Goal: Task Accomplishment & Management: Use online tool/utility

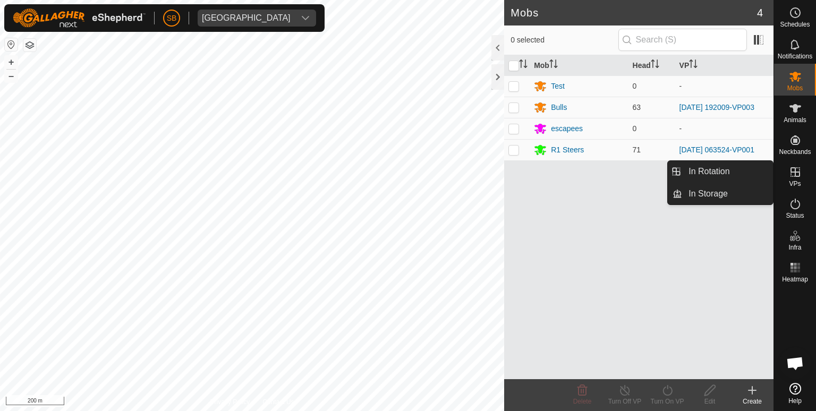
click at [792, 172] on icon at bounding box center [795, 172] width 10 height 10
click at [718, 174] on link "In Rotation" at bounding box center [727, 171] width 91 height 21
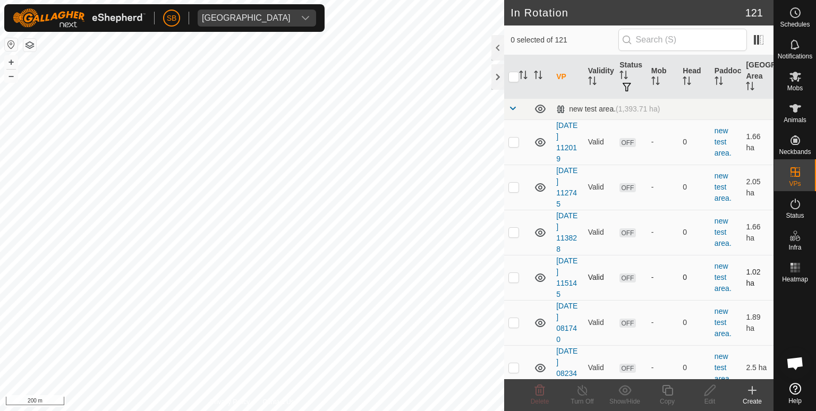
checkbox input "true"
click at [669, 392] on icon at bounding box center [667, 390] width 13 height 13
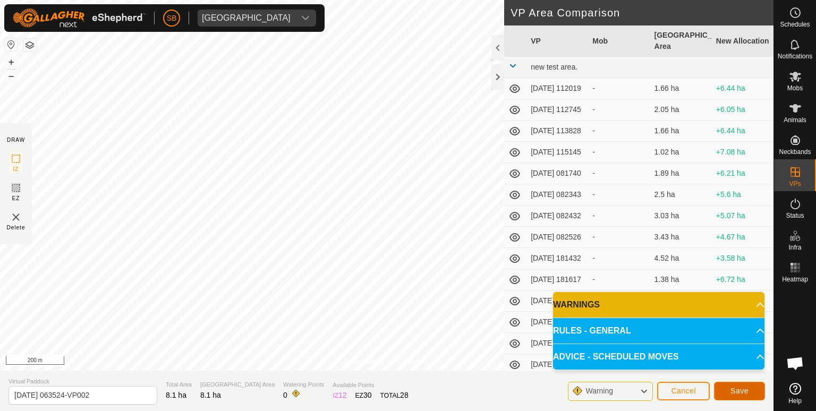
click at [744, 391] on span "Save" at bounding box center [739, 391] width 18 height 8
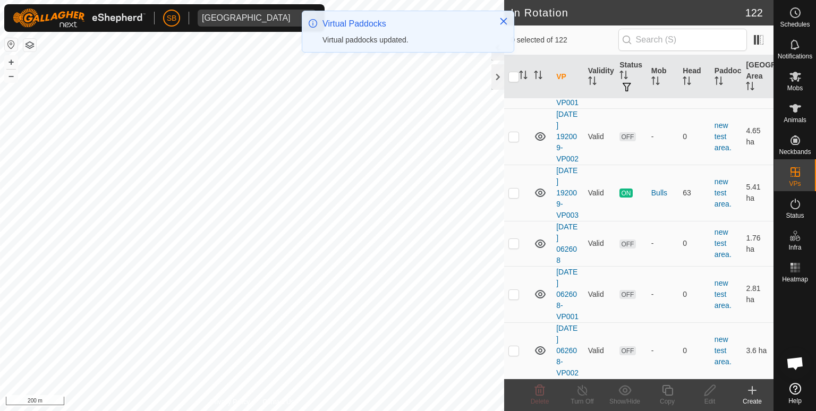
scroll to position [6062, 0]
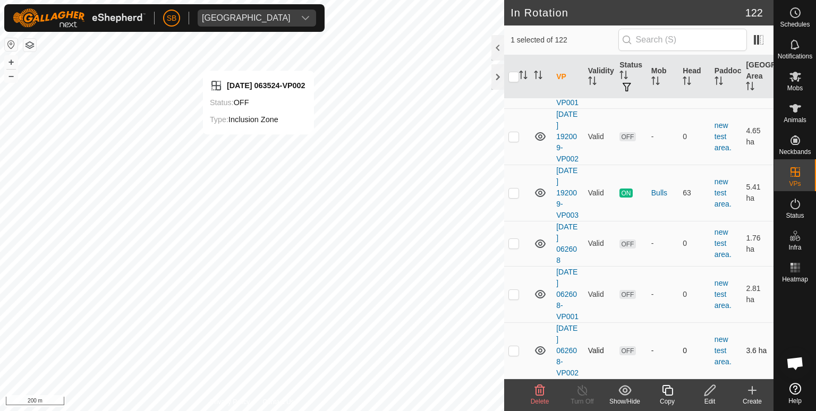
checkbox input "false"
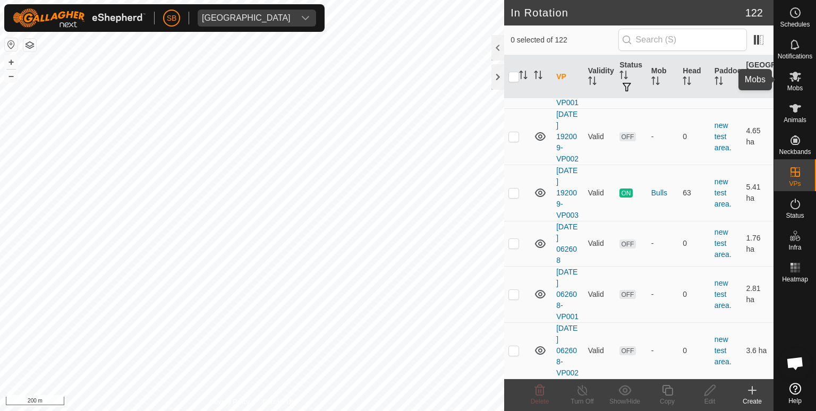
click at [793, 79] on icon at bounding box center [795, 77] width 12 height 10
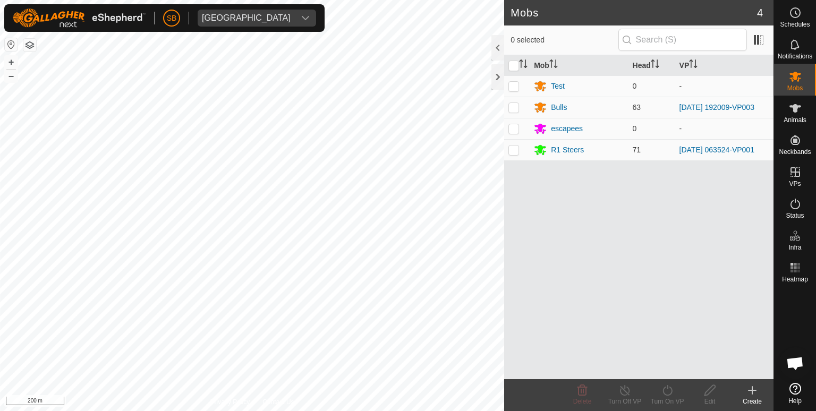
click at [515, 151] on p-checkbox at bounding box center [513, 150] width 11 height 8
checkbox input "true"
click at [669, 397] on div "Turn On VP" at bounding box center [667, 402] width 42 height 10
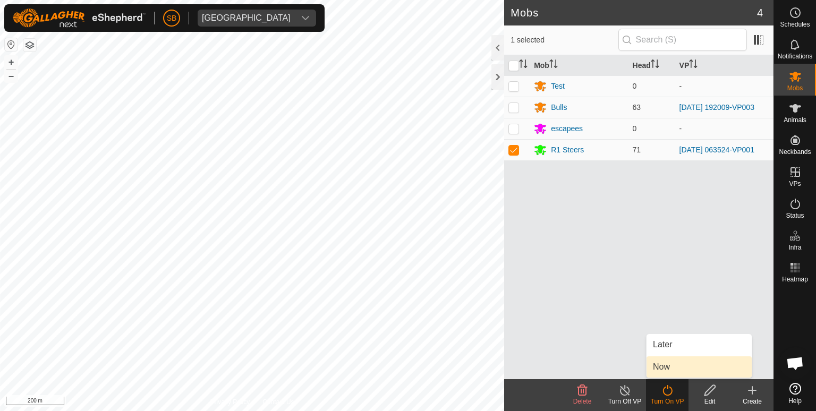
click at [664, 363] on link "Now" at bounding box center [698, 366] width 105 height 21
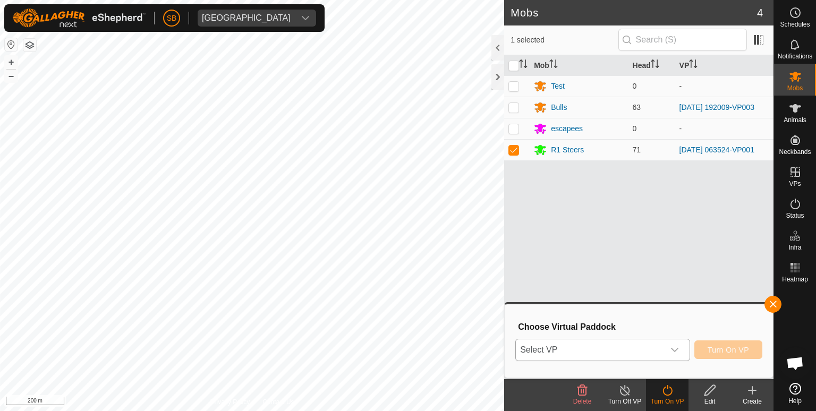
click at [679, 351] on div "dropdown trigger" at bounding box center [674, 349] width 21 height 21
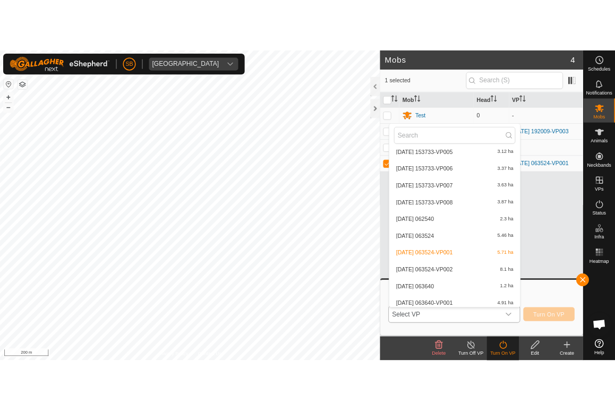
scroll to position [2326, 0]
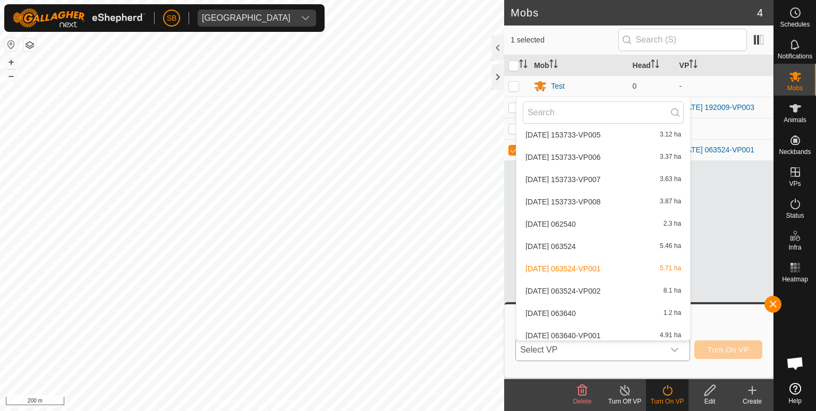
click at [611, 293] on li "[DATE] 063524-VP002 8.1 ha" at bounding box center [603, 290] width 174 height 21
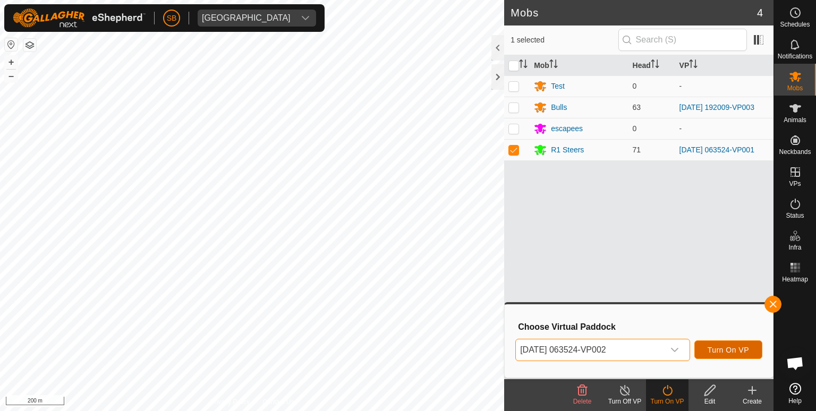
click at [729, 350] on span "Turn On VP" at bounding box center [728, 350] width 41 height 8
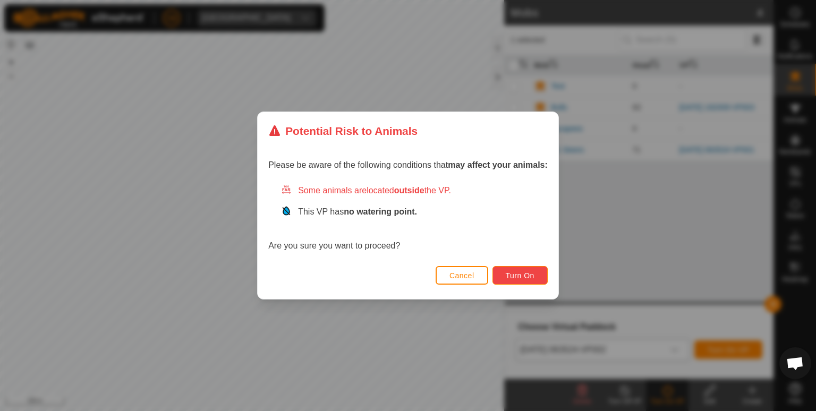
click at [520, 275] on span "Turn On" at bounding box center [520, 275] width 29 height 8
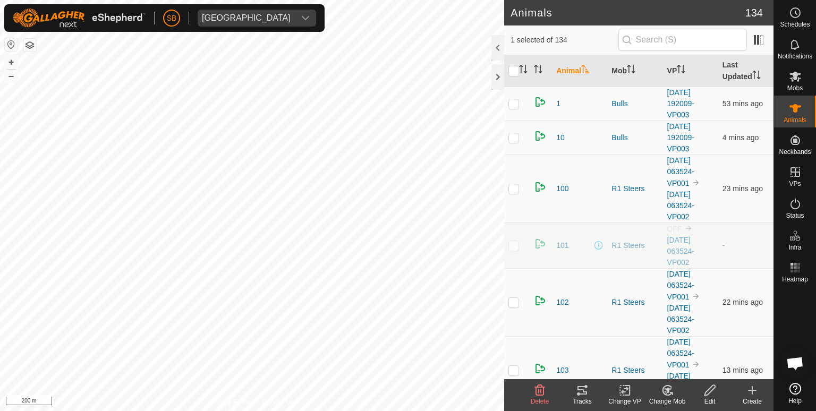
click at [582, 389] on icon at bounding box center [582, 390] width 10 height 8
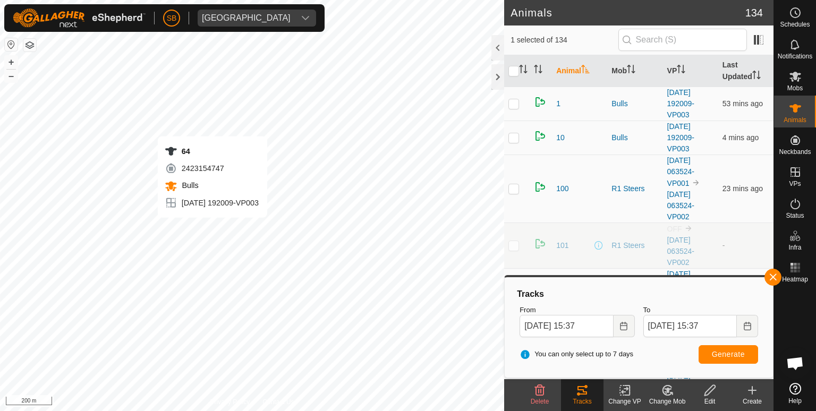
checkbox input "false"
checkbox input "true"
click at [582, 387] on icon at bounding box center [582, 390] width 10 height 8
click at [724, 354] on span "Generate" at bounding box center [728, 354] width 33 height 8
